Goal: Task Accomplishment & Management: Use online tool/utility

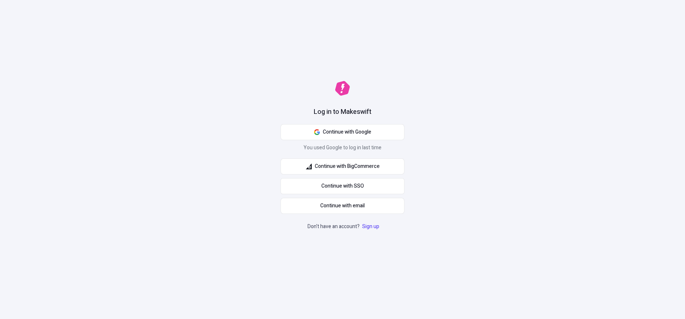
click at [341, 139] on button "Continue with Google" at bounding box center [343, 132] width 124 height 16
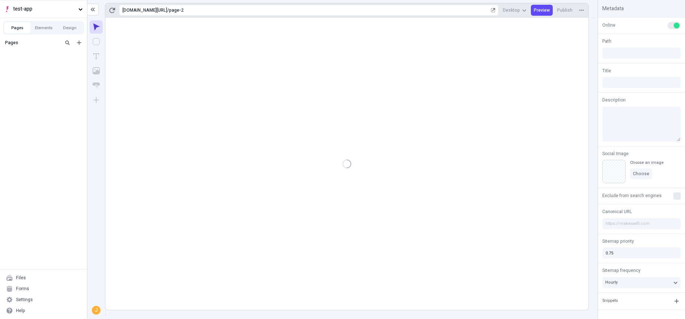
type input "/page-2"
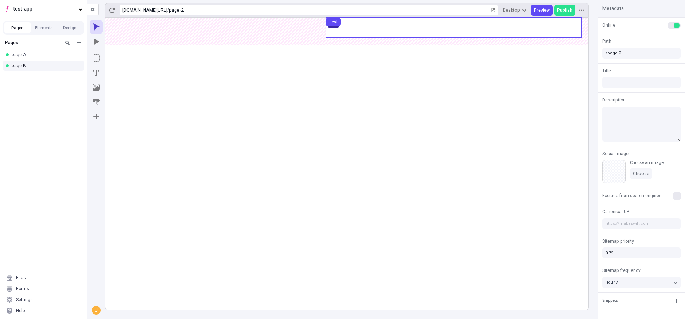
click at [357, 36] on use at bounding box center [453, 27] width 255 height 20
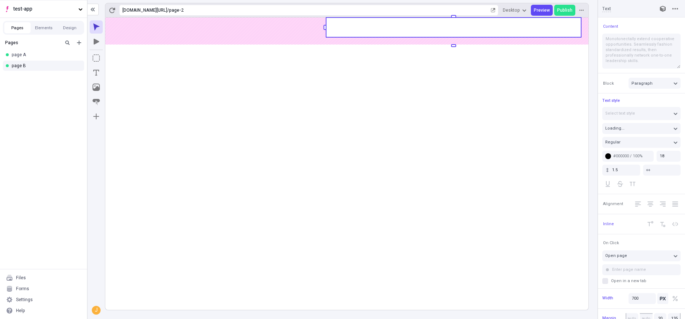
type input "240"
type input "265"
type input "70"
click at [169, 29] on body "test-app Pages Elements Design Pages page A page B Files Forms Settings Help ht…" at bounding box center [342, 159] width 685 height 319
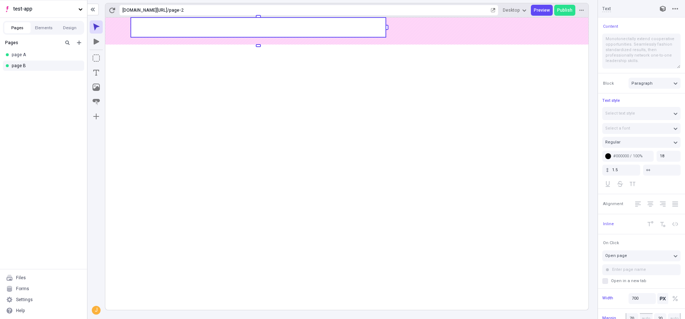
click at [218, 113] on rect at bounding box center [346, 163] width 483 height 292
